Goal: Information Seeking & Learning: Learn about a topic

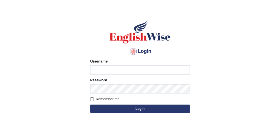
scroll to position [19, 0]
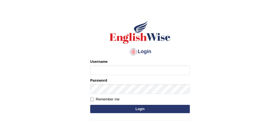
type input "karanvir_parramatta"
click at [143, 109] on button "Login" at bounding box center [139, 109] width 99 height 8
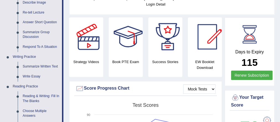
scroll to position [121, 0]
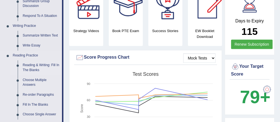
click at [27, 67] on link "Reading & Writing: Fill In The Blanks" at bounding box center [41, 67] width 42 height 15
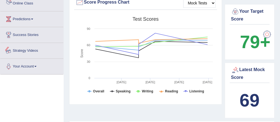
scroll to position [416, 0]
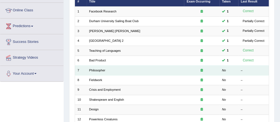
scroll to position [72, 0]
click at [96, 71] on td "Philosopher" at bounding box center [134, 70] width 97 height 10
click at [98, 68] on link "Philosopher" at bounding box center [97, 69] width 16 height 3
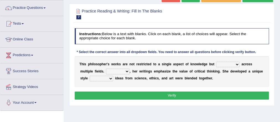
click at [232, 64] on select "constrain contain assemble extend" at bounding box center [227, 65] width 23 height 6
click at [230, 62] on select "constrain contain assemble extend" at bounding box center [227, 65] width 23 height 6
click at [216, 62] on select "constrain contain assemble extend" at bounding box center [227, 65] width 23 height 6
click at [225, 64] on select "constrain contain assemble extend" at bounding box center [227, 65] width 23 height 6
select select "extend"
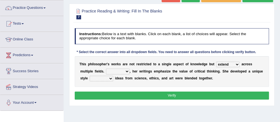
click at [216, 62] on select "constrain contain assemble extend" at bounding box center [227, 65] width 23 height 6
click at [114, 69] on select "Rather So Moreover Likely" at bounding box center [117, 71] width 23 height 6
select select "So"
click at [106, 68] on select "Rather So Moreover Likely" at bounding box center [117, 71] width 23 height 6
click at [107, 77] on select "in that that which in which" at bounding box center [100, 79] width 23 height 6
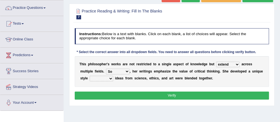
select select "in which"
click at [89, 76] on select "in that that which in which" at bounding box center [100, 79] width 23 height 6
click at [127, 93] on button "Verify" at bounding box center [172, 95] width 194 height 8
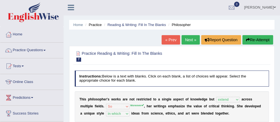
scroll to position [0, 0]
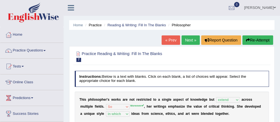
click at [194, 42] on link "Next »" at bounding box center [190, 39] width 18 height 9
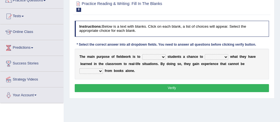
click at [156, 55] on select "resemble stow rave offer" at bounding box center [153, 57] width 23 height 6
select select "offer"
click at [142, 54] on select "resemble stow rave offer" at bounding box center [153, 57] width 23 height 6
click at [219, 54] on select "compare align apply dismount" at bounding box center [215, 57] width 23 height 6
select select "apply"
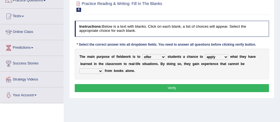
click at [204, 54] on select "compare align apply dismount" at bounding box center [215, 57] width 23 height 6
click at [99, 70] on select "originated prepared obtained touted" at bounding box center [90, 71] width 23 height 6
select select "obtained"
click at [79, 68] on select "originated prepared obtained touted" at bounding box center [90, 71] width 23 height 6
click at [116, 85] on button "Verify" at bounding box center [172, 88] width 194 height 8
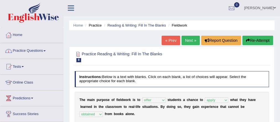
click at [27, 49] on link "Practice Questions" at bounding box center [31, 50] width 63 height 14
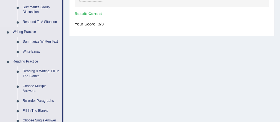
scroll to position [115, 0]
click at [34, 111] on link "Fill In The Blanks" at bounding box center [41, 111] width 42 height 10
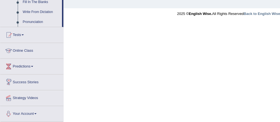
scroll to position [297, 0]
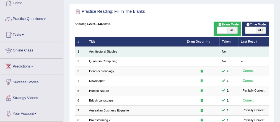
click at [107, 51] on link "Architectural Studies" at bounding box center [103, 51] width 28 height 3
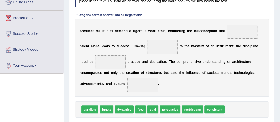
scroll to position [80, 0]
drag, startPoint x: 102, startPoint y: 109, endPoint x: 252, endPoint y: 19, distance: 174.7
click at [252, 19] on div "Instructions: In the text below some words are missing. Drag words from the box…" at bounding box center [171, 61] width 196 height 145
drag, startPoint x: 105, startPoint y: 107, endPoint x: 266, endPoint y: 17, distance: 185.4
click at [267, 17] on div "Instructions: In the text below some words are missing. Drag words from the box…" at bounding box center [171, 61] width 196 height 145
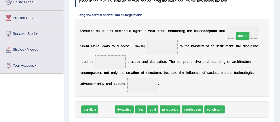
drag, startPoint x: 117, startPoint y: 104, endPoint x: 262, endPoint y: 20, distance: 167.0
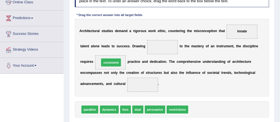
drag, startPoint x: 199, startPoint y: 108, endPoint x: 96, endPoint y: 53, distance: 117.6
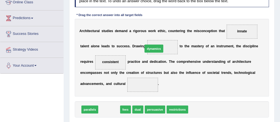
drag, startPoint x: 106, startPoint y: 106, endPoint x: 159, endPoint y: 35, distance: 88.5
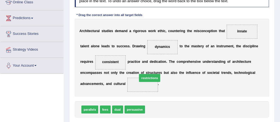
drag, startPoint x: 157, startPoint y: 108, endPoint x: 146, endPoint y: 77, distance: 32.8
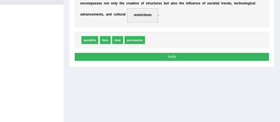
scroll to position [151, 0]
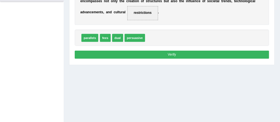
click at [171, 55] on button "Verify" at bounding box center [172, 55] width 194 height 8
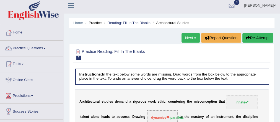
scroll to position [0, 0]
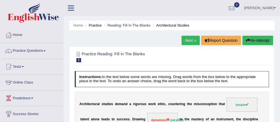
click at [191, 39] on link "Next »" at bounding box center [190, 40] width 18 height 9
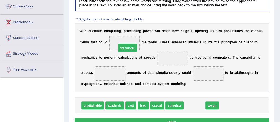
drag, startPoint x: 191, startPoint y: 104, endPoint x: 112, endPoint y: 36, distance: 104.2
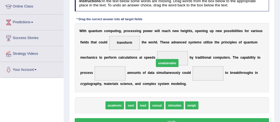
drag, startPoint x: 95, startPoint y: 102, endPoint x: 182, endPoint y: 52, distance: 100.0
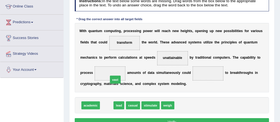
drag, startPoint x: 106, startPoint y: 101, endPoint x: 115, endPoint y: 71, distance: 31.5
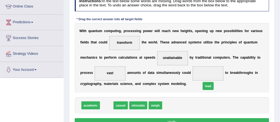
drag, startPoint x: 109, startPoint y: 104, endPoint x: 225, endPoint y: 73, distance: 120.8
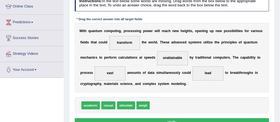
scroll to position [92, 0]
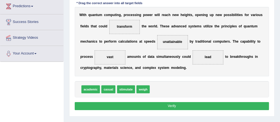
click at [178, 105] on button "Verify" at bounding box center [172, 106] width 194 height 8
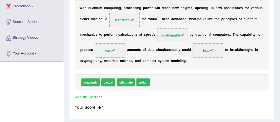
scroll to position [0, 0]
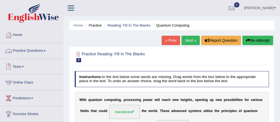
click at [33, 50] on link "Practice Questions" at bounding box center [31, 50] width 63 height 14
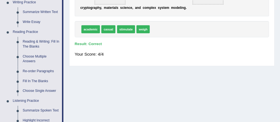
scroll to position [145, 0]
click at [42, 69] on link "Re-order Paragraphs" at bounding box center [41, 71] width 42 height 10
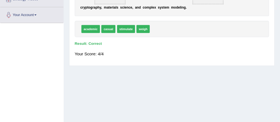
scroll to position [75, 0]
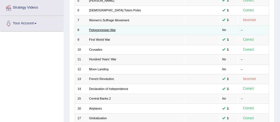
click at [101, 28] on link "Peloponnesian War" at bounding box center [102, 29] width 27 height 3
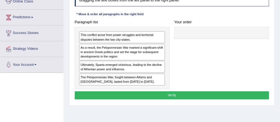
scroll to position [85, 0]
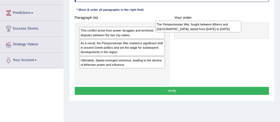
drag, startPoint x: 149, startPoint y: 74, endPoint x: 260, endPoint y: 22, distance: 121.9
click at [260, 22] on div "Paragraph list This conflict arose from power struggles and territorial dispute…" at bounding box center [171, 49] width 199 height 71
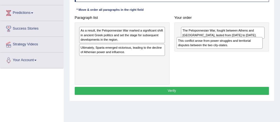
drag, startPoint x: 149, startPoint y: 30, endPoint x: 264, endPoint y: 44, distance: 115.7
click at [264, 44] on div "Paragraph list This conflict arose from power struggles and territorial dispute…" at bounding box center [171, 49] width 199 height 71
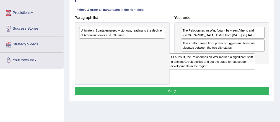
drag, startPoint x: 155, startPoint y: 35, endPoint x: 262, endPoint y: 68, distance: 112.1
click at [262, 68] on div "Paragraph list As a result, the Peloponnesian War marked a significant shift in…" at bounding box center [171, 49] width 199 height 71
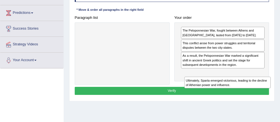
drag, startPoint x: 147, startPoint y: 33, endPoint x: 272, endPoint y: 94, distance: 139.0
click at [272, 94] on div "Practice Reading: Re-order Paragraphs 8 Peloponnesian War Instructions: The tex…" at bounding box center [171, 31] width 205 height 140
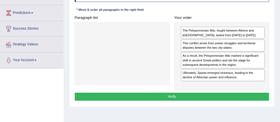
click at [233, 97] on button "Verify" at bounding box center [172, 97] width 194 height 8
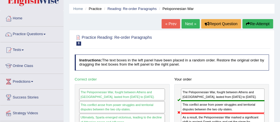
scroll to position [17, 0]
click at [191, 21] on link "Next »" at bounding box center [190, 23] width 18 height 9
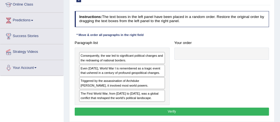
scroll to position [78, 0]
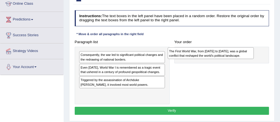
drag, startPoint x: 149, startPoint y: 95, endPoint x: 255, endPoint y: 56, distance: 112.2
click at [255, 56] on div "Paragraph list Consequently, the war led to significant political changes and t…" at bounding box center [171, 71] width 199 height 66
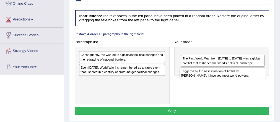
drag, startPoint x: 141, startPoint y: 81, endPoint x: 260, endPoint y: 77, distance: 118.8
click at [260, 77] on div "Triggered by the assassination of Archduke [PERSON_NAME], it involved most worl…" at bounding box center [222, 73] width 86 height 12
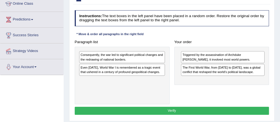
click at [245, 56] on div "Triggered by the assassination of Archduke [PERSON_NAME], it involved most worl…" at bounding box center [222, 57] width 83 height 12
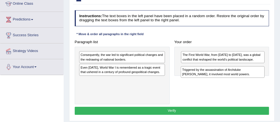
drag, startPoint x: 245, startPoint y: 56, endPoint x: 245, endPoint y: 75, distance: 19.1
click at [245, 75] on div "Triggered by the assassination of Archduke [PERSON_NAME], it involved most worl…" at bounding box center [222, 72] width 84 height 12
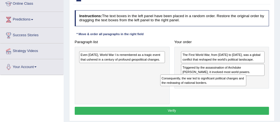
drag, startPoint x: 153, startPoint y: 54, endPoint x: 249, endPoint y: 84, distance: 100.6
click at [249, 84] on div "Paragraph list Consequently, the war led to significant political changes and t…" at bounding box center [171, 71] width 199 height 66
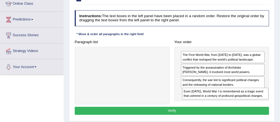
drag, startPoint x: 150, startPoint y: 60, endPoint x: 274, endPoint y: 106, distance: 132.3
click at [274, 106] on div "Practice Reading: Re-order Paragraphs 9 First World War Instructions: The text …" at bounding box center [171, 53] width 205 height 135
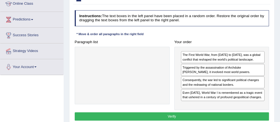
click at [228, 116] on button "Verify" at bounding box center [172, 116] width 194 height 8
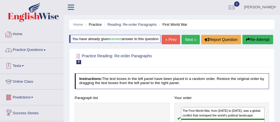
scroll to position [0, 0]
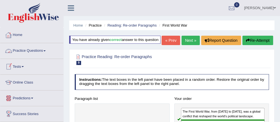
click at [35, 49] on link "Practice Questions" at bounding box center [31, 50] width 63 height 14
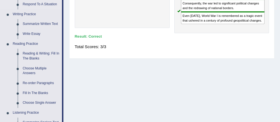
scroll to position [133, 0]
click at [35, 102] on link "Choose Single Answer" at bounding box center [41, 102] width 42 height 10
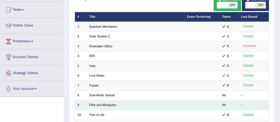
scroll to position [72, 0]
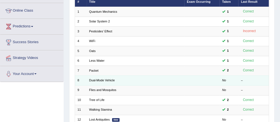
click at [104, 77] on td "Dual-Mode Vehicle" at bounding box center [134, 80] width 97 height 10
click at [105, 79] on link "Dual-Mode Vehicle" at bounding box center [102, 79] width 26 height 3
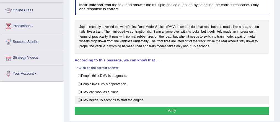
click at [109, 97] on label "DMV needs 15 seconds to start the engine." at bounding box center [172, 100] width 194 height 8
radio input "true"
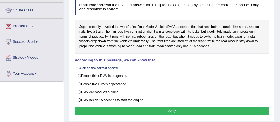
click at [123, 107] on button "Verify" at bounding box center [172, 111] width 194 height 8
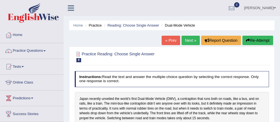
click at [189, 42] on link "Next »" at bounding box center [190, 40] width 18 height 9
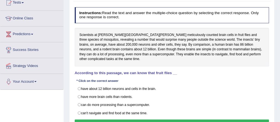
scroll to position [64, 0]
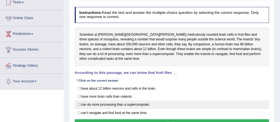
click at [139, 100] on label "can do more processing than a supercomputer." at bounding box center [172, 104] width 194 height 8
radio input "true"
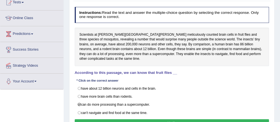
click at [153, 119] on button "Verify" at bounding box center [172, 123] width 194 height 8
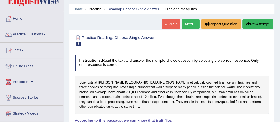
scroll to position [14, 0]
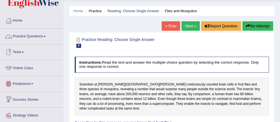
click at [36, 34] on link "Practice Questions" at bounding box center [31, 36] width 63 height 14
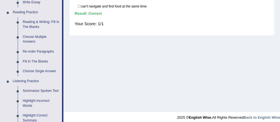
scroll to position [165, 0]
click at [30, 36] on link "Choose Multiple Answers" at bounding box center [41, 39] width 42 height 15
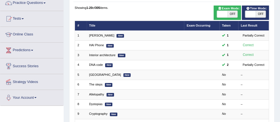
scroll to position [48, 0]
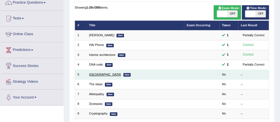
click at [97, 73] on link "Mandeville" at bounding box center [105, 74] width 32 height 3
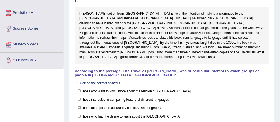
scroll to position [85, 0]
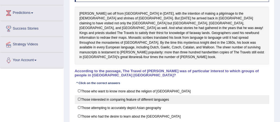
click at [80, 95] on label "Those interested in comparing feature of different languages" at bounding box center [172, 99] width 194 height 9
checkbox input "true"
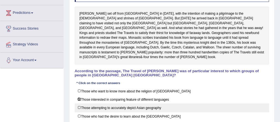
click at [79, 103] on label "Those attempting to accurately depict Asian geography" at bounding box center [172, 107] width 194 height 9
checkbox input "true"
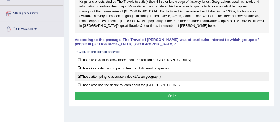
scroll to position [117, 0]
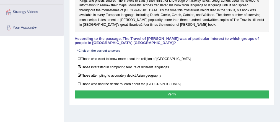
click at [165, 90] on button "Verify" at bounding box center [172, 94] width 194 height 8
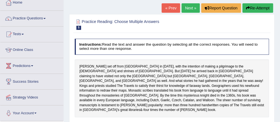
scroll to position [32, 0]
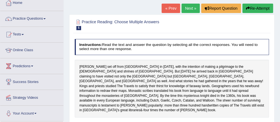
click at [185, 7] on link "Next »" at bounding box center [190, 8] width 18 height 9
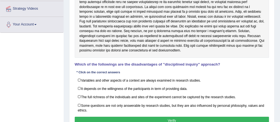
scroll to position [122, 0]
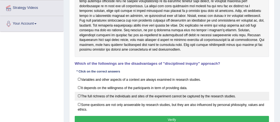
click at [98, 96] on label "The full richness of the individuals and sites of the experiment cannot be capt…" at bounding box center [172, 96] width 194 height 9
checkbox input "true"
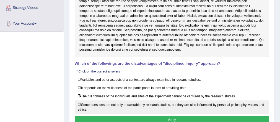
click at [83, 102] on label "Some questions are not only answerable by research studies, but they are also i…" at bounding box center [172, 106] width 194 height 13
checkbox input "true"
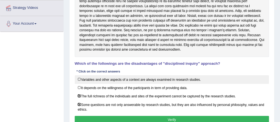
click at [89, 78] on label "Variables and other aspects of a context are always examined in research studie…" at bounding box center [172, 79] width 194 height 9
checkbox input "true"
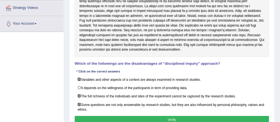
click at [150, 116] on button "Verify" at bounding box center [172, 120] width 194 height 8
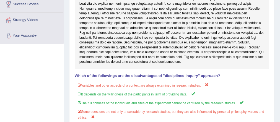
scroll to position [109, 0]
drag, startPoint x: 222, startPoint y: 45, endPoint x: 120, endPoint y: 48, distance: 102.2
click at [120, 48] on div at bounding box center [172, 25] width 194 height 87
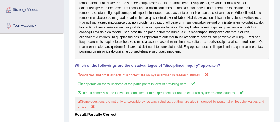
scroll to position [118, 0]
